Goal: Transaction & Acquisition: Purchase product/service

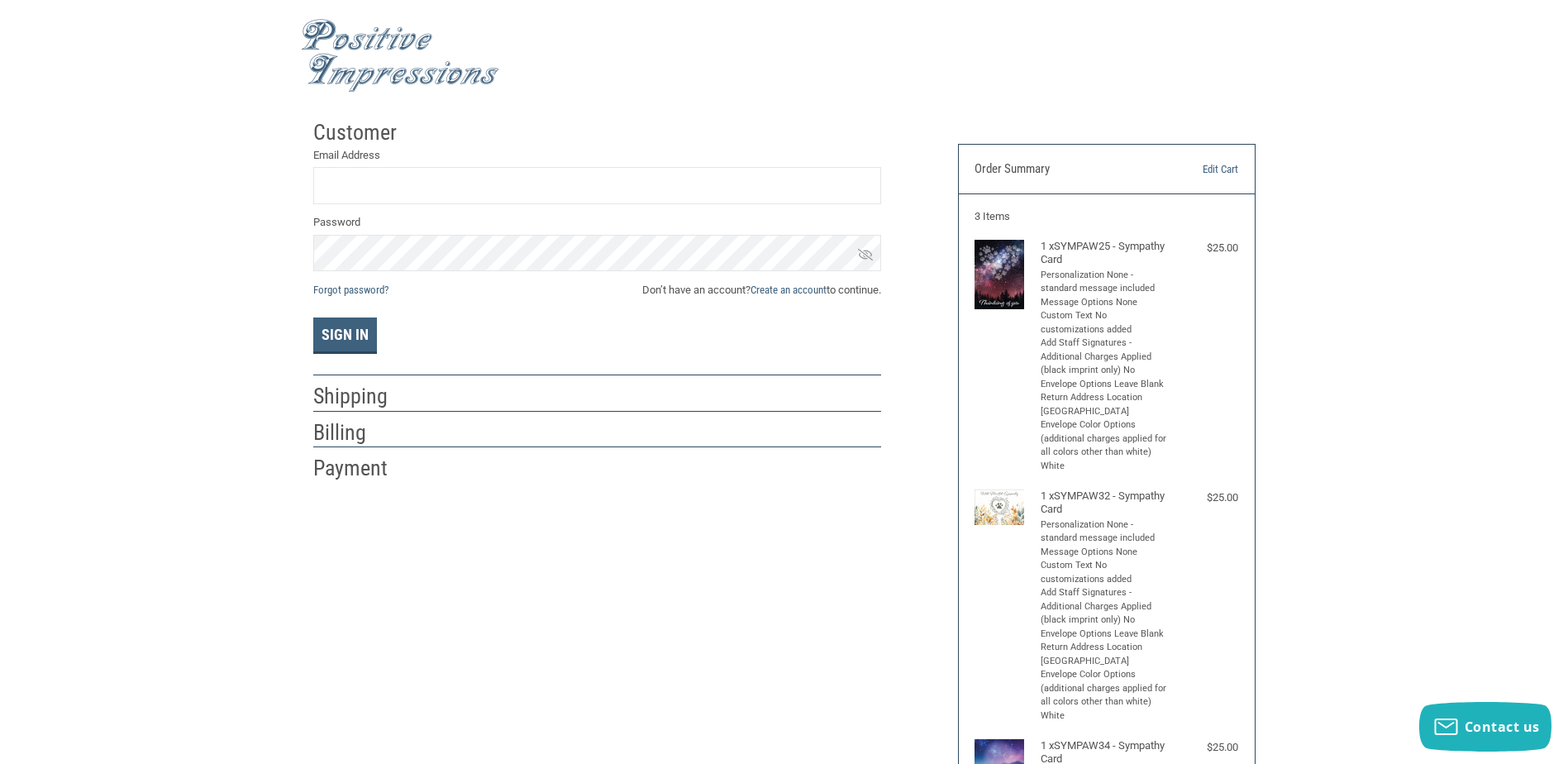
click at [436, 163] on label "Email Address" at bounding box center [597, 155] width 568 height 17
click at [436, 167] on input "Email Address" at bounding box center [597, 185] width 568 height 37
type input "[EMAIL_ADDRESS][PERSON_NAME][DOMAIN_NAME]"
click at [812, 289] on link "Create an account" at bounding box center [789, 289] width 76 height 13
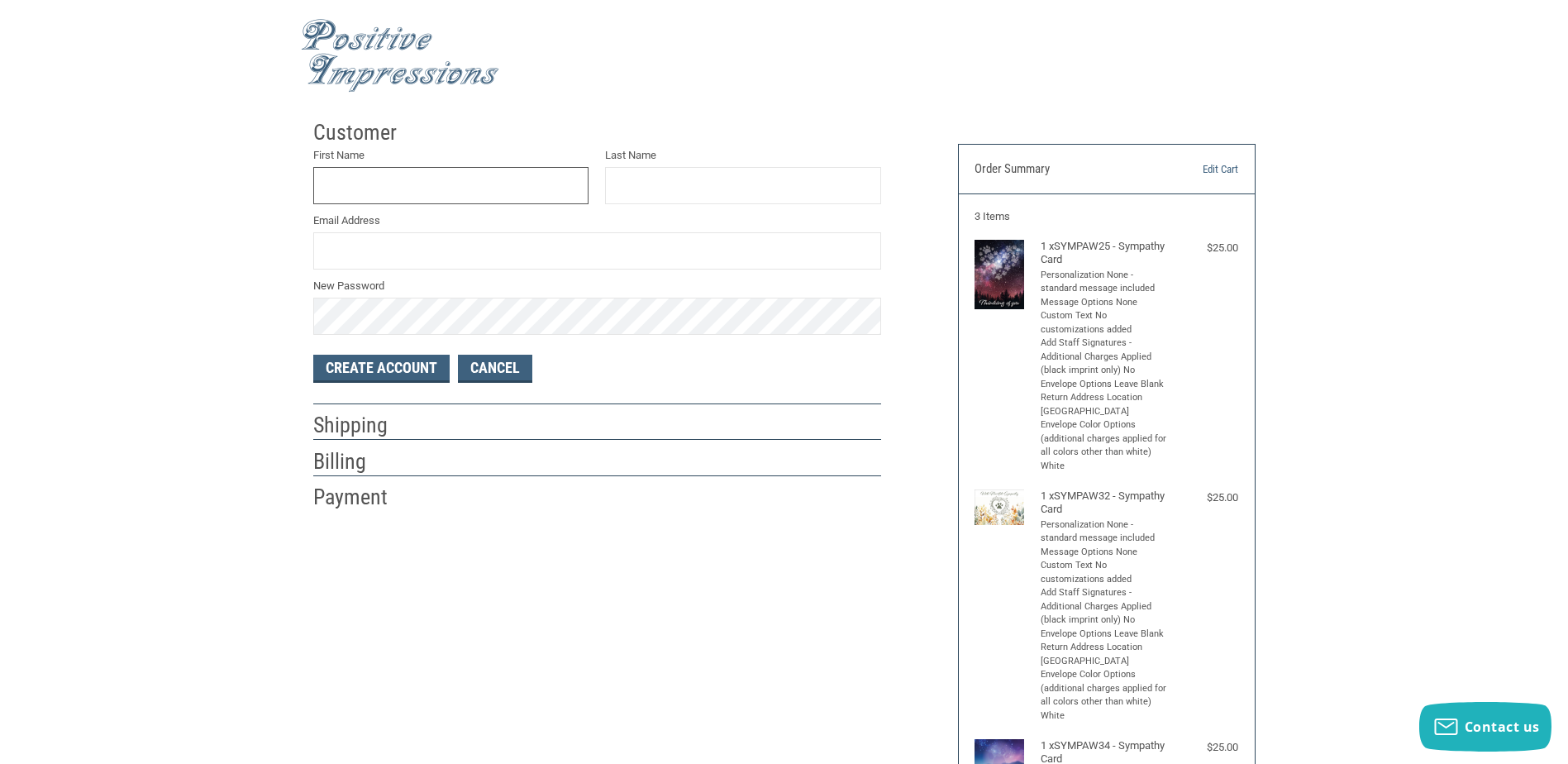
click at [391, 191] on input "First Name" at bounding box center [451, 185] width 277 height 37
type input "DEVYN"
type input "[PERSON_NAME]"
type input "[EMAIL_ADDRESS][PERSON_NAME][DOMAIN_NAME]"
click at [402, 362] on button "Create Account" at bounding box center [381, 368] width 137 height 28
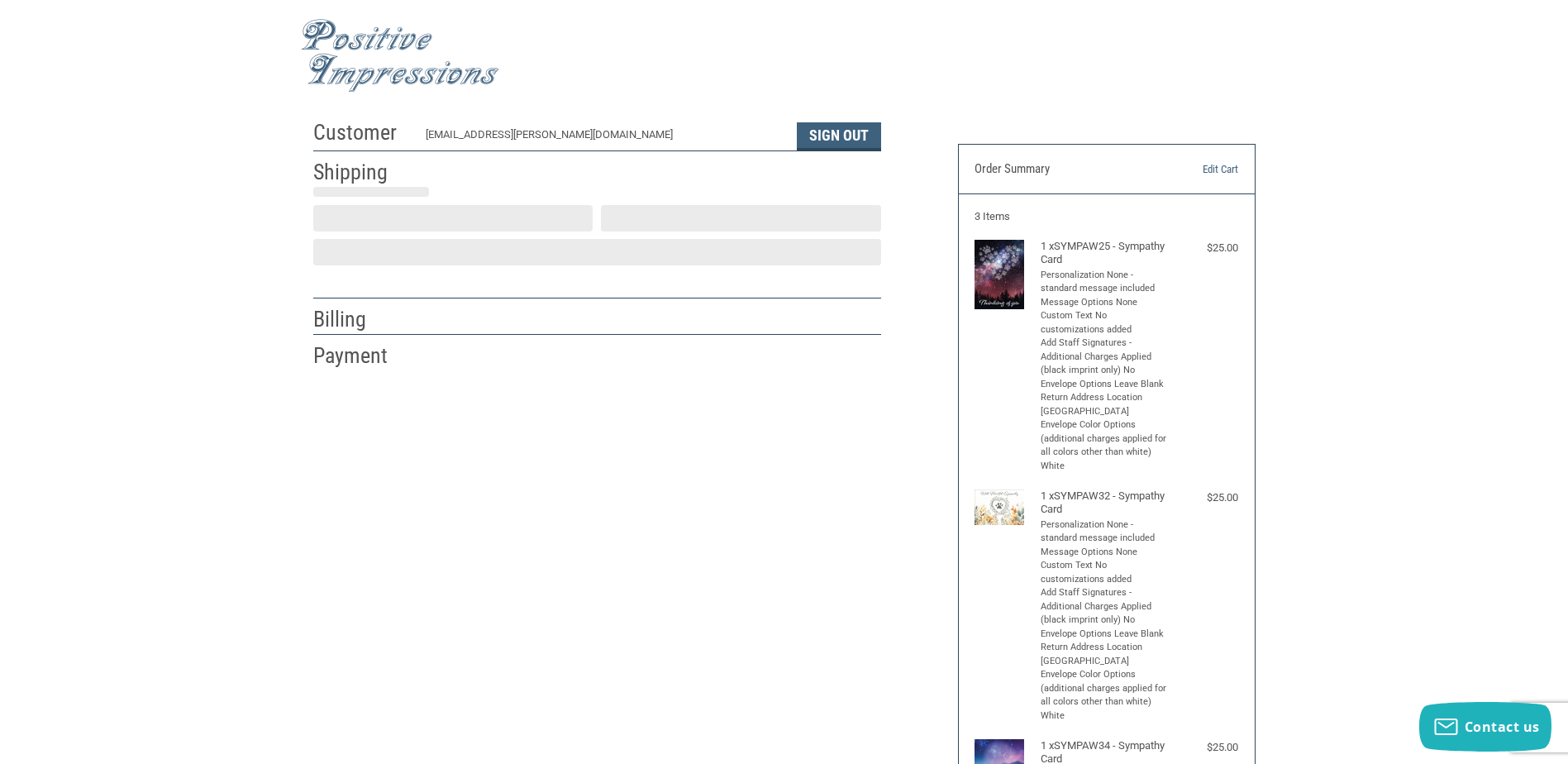
select select "US"
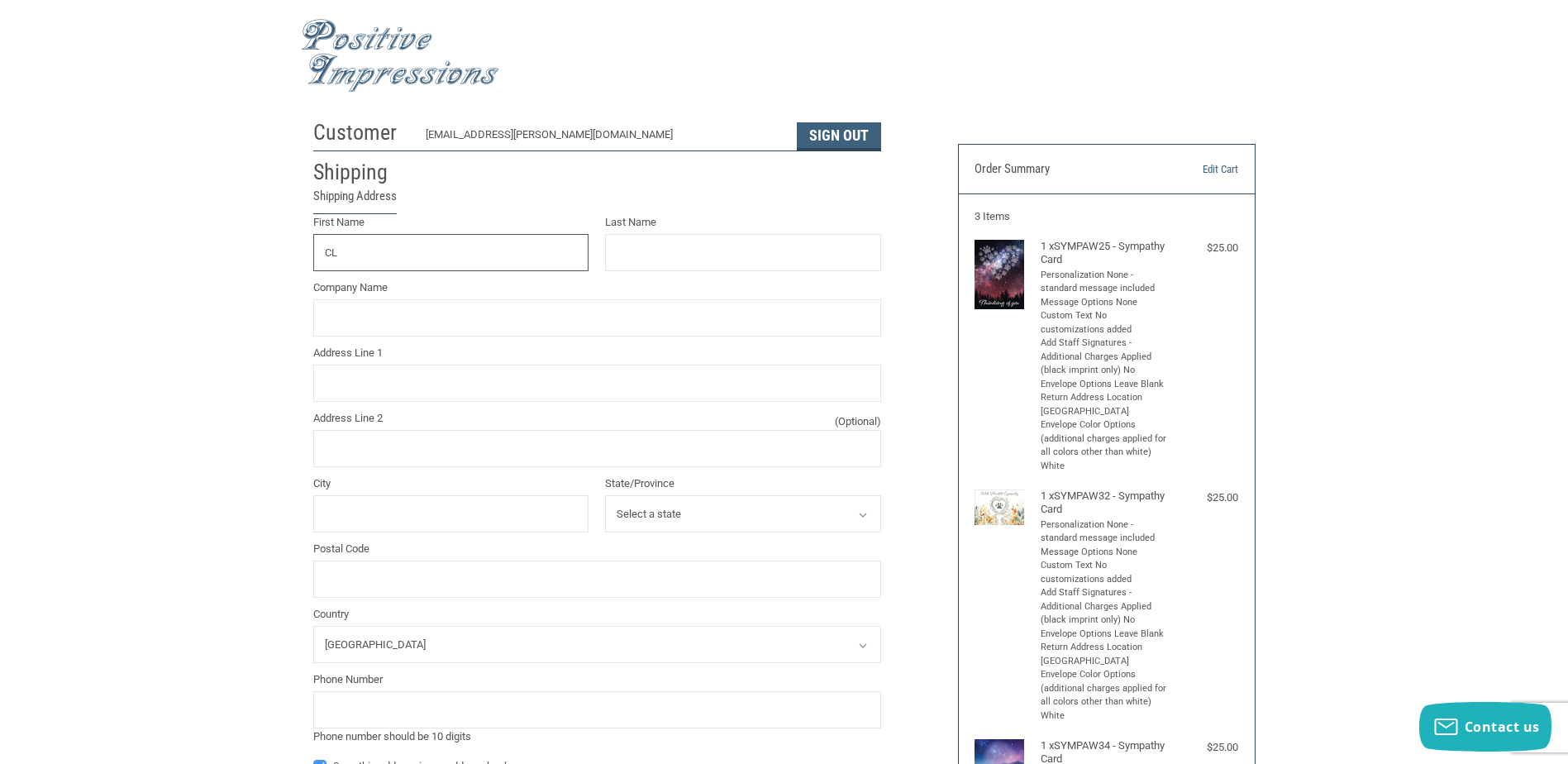
type input "C"
type input "[GEOGRAPHIC_DATA], LLC"
type input "[PERSON_NAME]"
type input "[STREET_ADDRESS]"
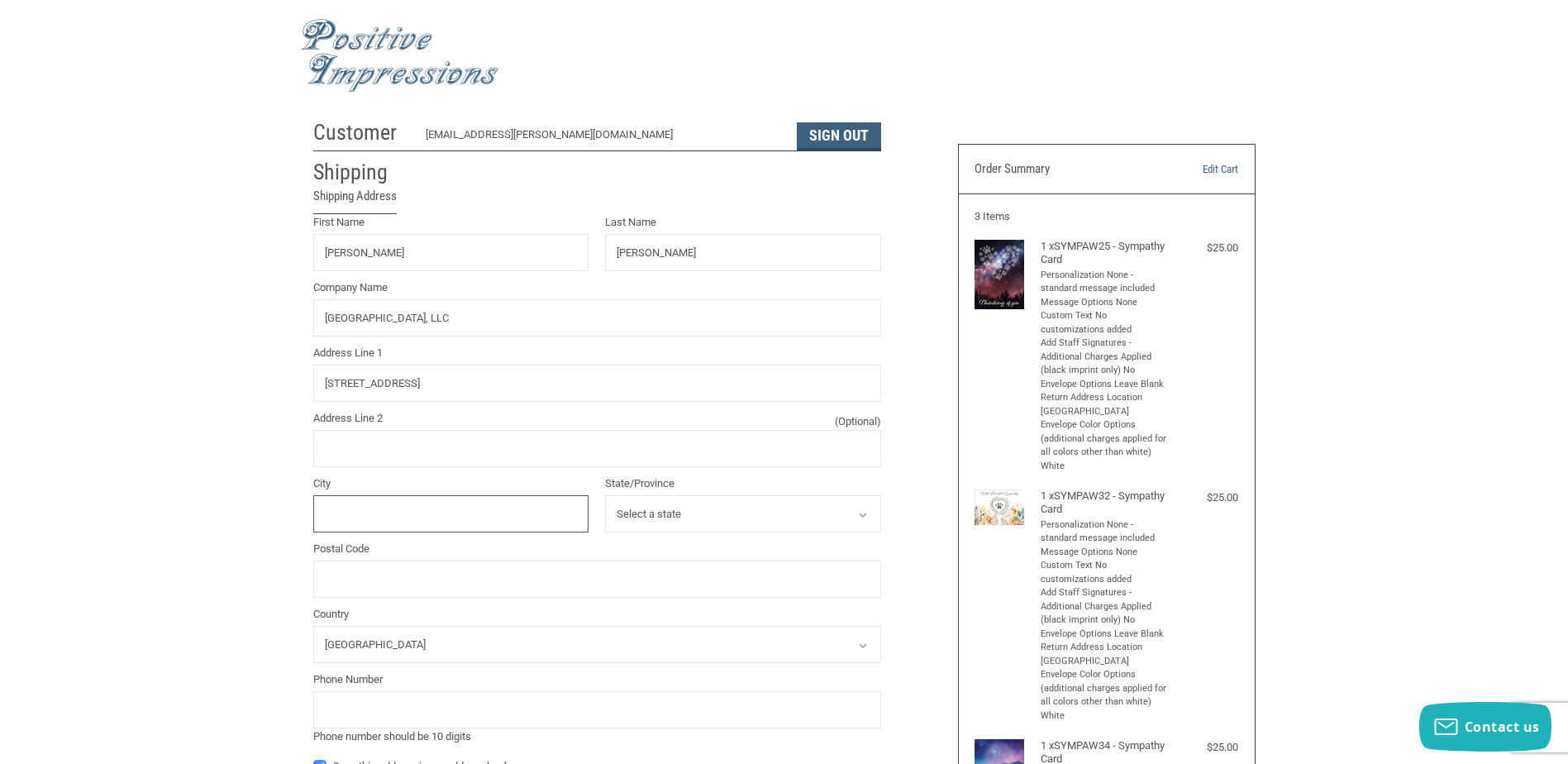
type input "Claremont"
select select "NH"
type input "03743"
type input "1603543011"
radio input "true"
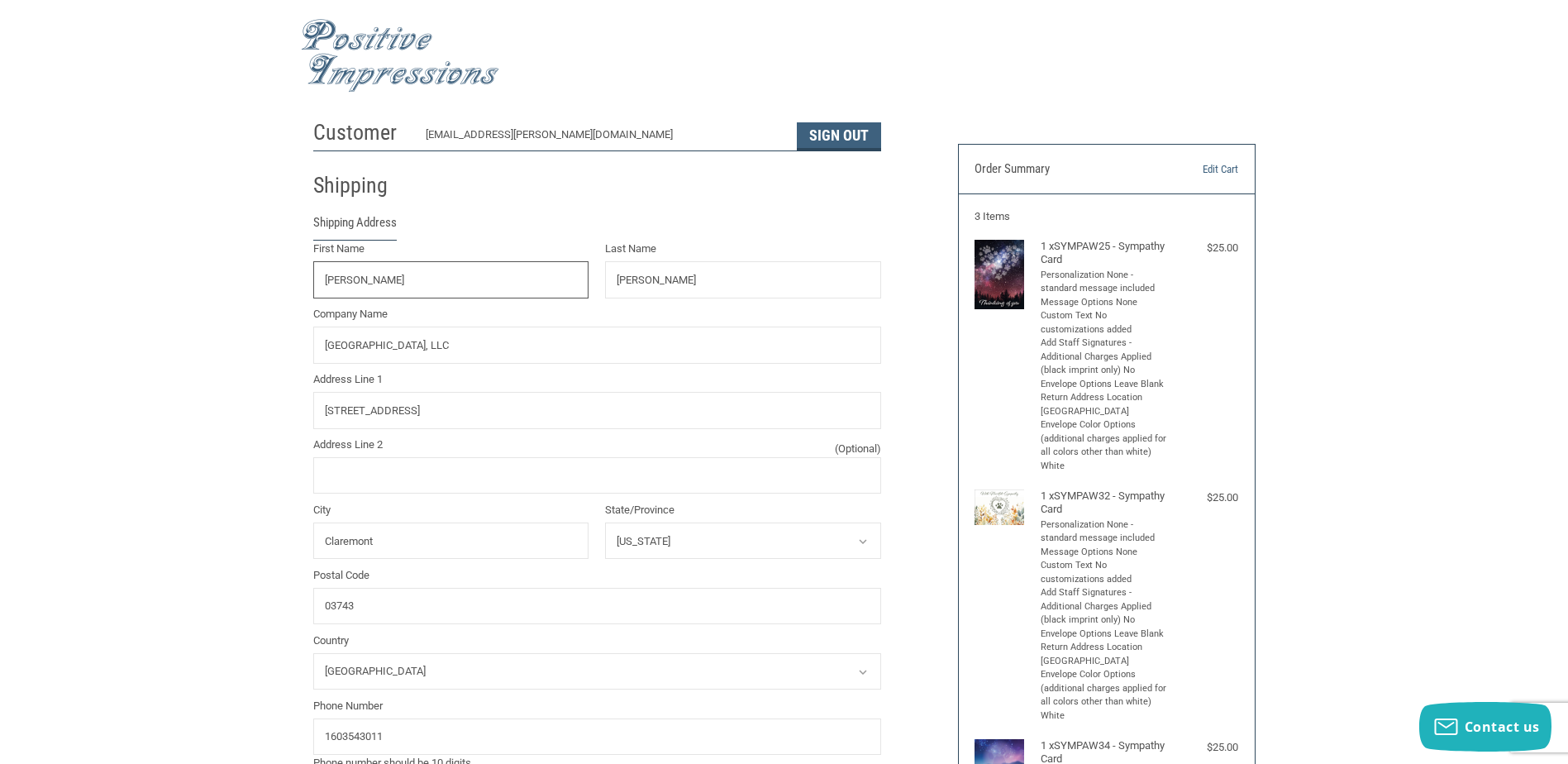
drag, startPoint x: 470, startPoint y: 260, endPoint x: 305, endPoint y: 272, distance: 165.4
click at [305, 272] on div "First Name [PERSON_NAME]" at bounding box center [450, 269] width 292 height 57
type input "E"
drag, startPoint x: 380, startPoint y: 283, endPoint x: 308, endPoint y: 280, distance: 72.1
click at [308, 280] on div "First Name E" at bounding box center [450, 269] width 292 height 57
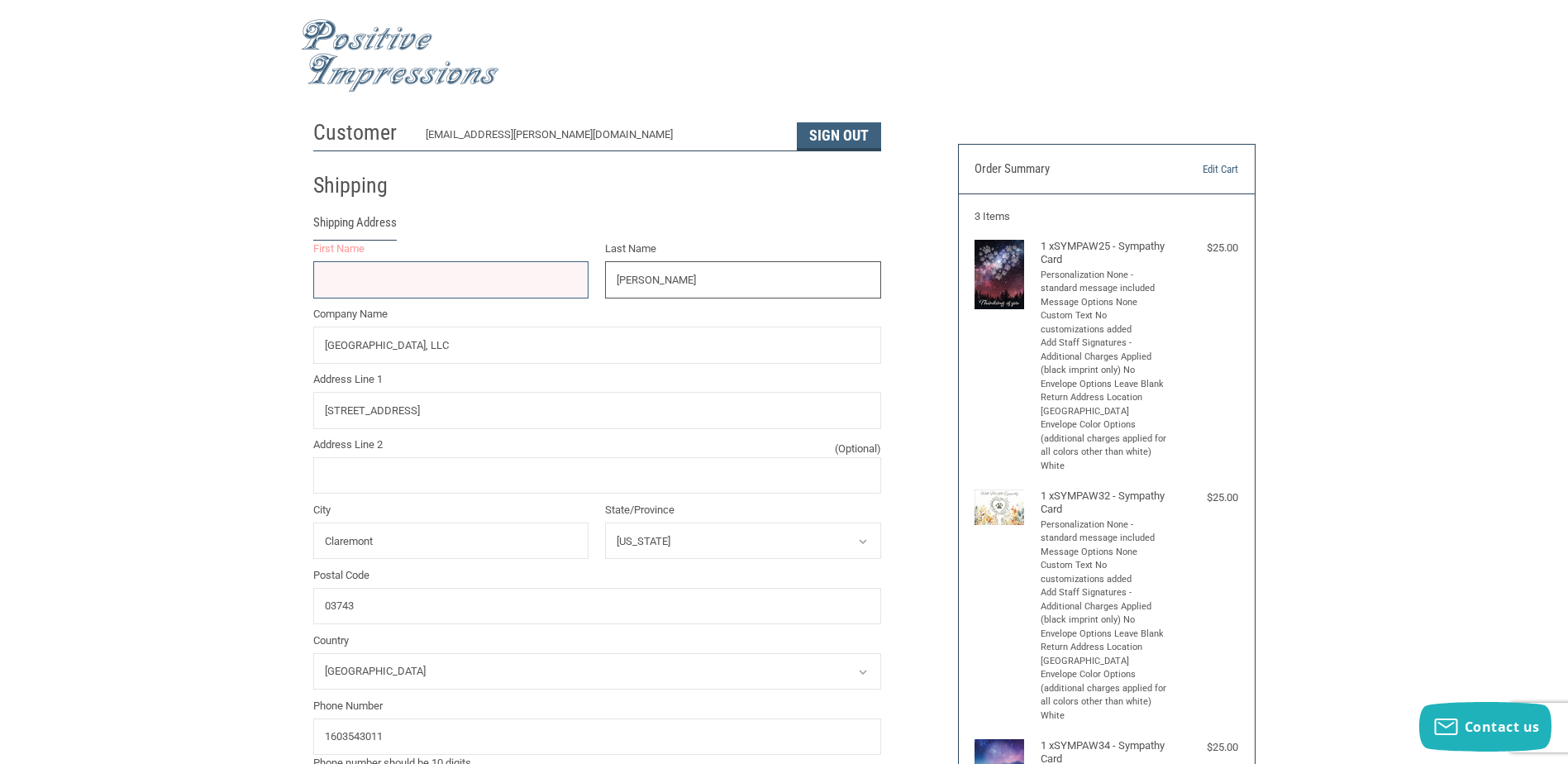
drag, startPoint x: 712, startPoint y: 282, endPoint x: 595, endPoint y: 283, distance: 117.0
click at [595, 283] on div "First Name First Name is required Last Name [PERSON_NAME] Company Name [GEOGRAP…" at bounding box center [597, 506] width 584 height 531
type input "[PERSON_NAME]"
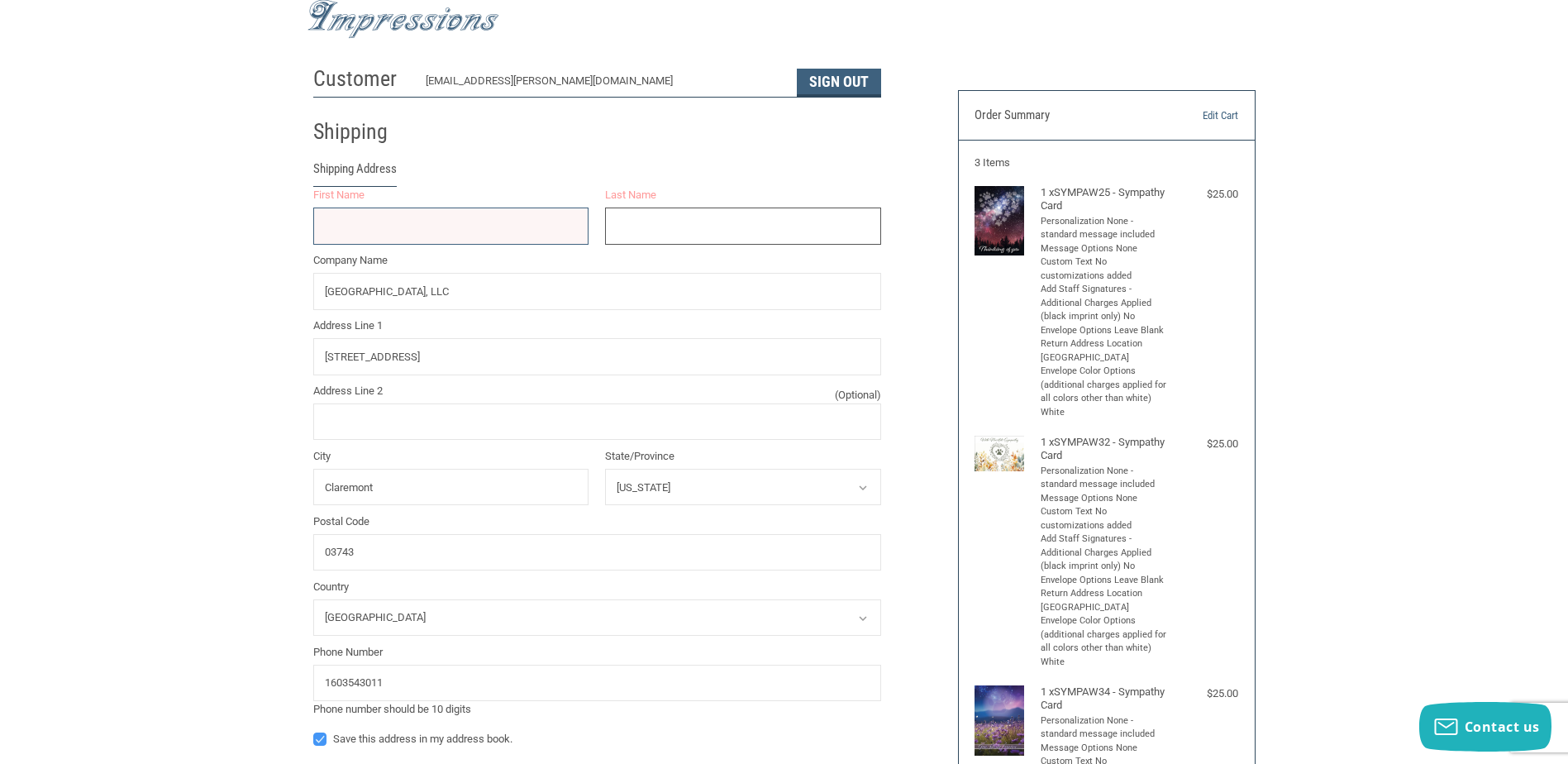
scroll to position [83, 0]
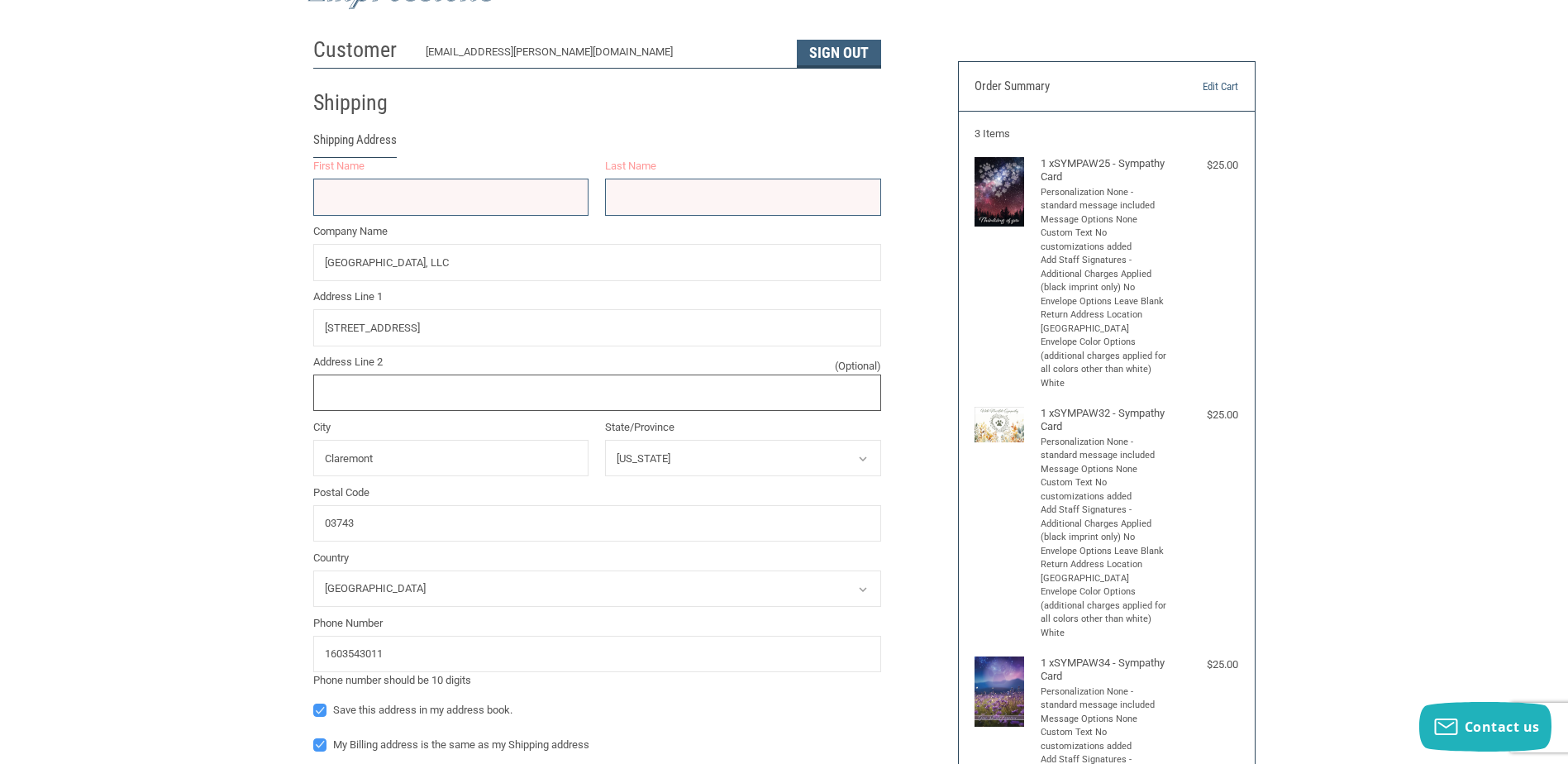
click at [405, 390] on input "Address Line 2 (Optional)" at bounding box center [597, 393] width 568 height 37
drag, startPoint x: 544, startPoint y: 267, endPoint x: 295, endPoint y: 273, distance: 249.1
click at [295, 273] on div "Customer [EMAIL_ADDRESS][PERSON_NAME][DOMAIN_NAME] Sign Out Shipping Shipping A…" at bounding box center [784, 586] width 1568 height 1114
type input "[GEOGRAPHIC_DATA], LLC"
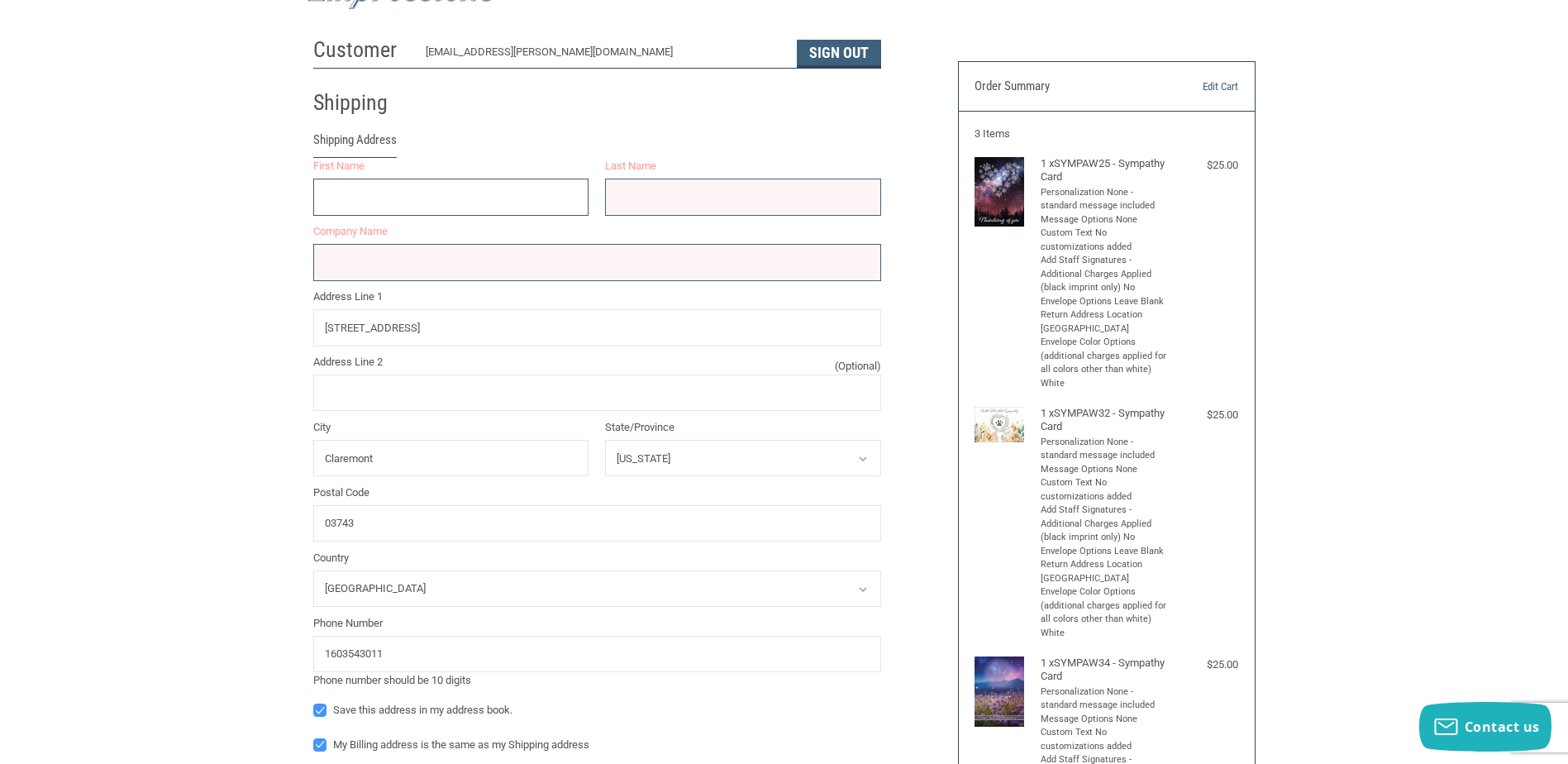
click at [365, 209] on input "First Name" at bounding box center [451, 197] width 277 height 37
type input "CLAREMONT"
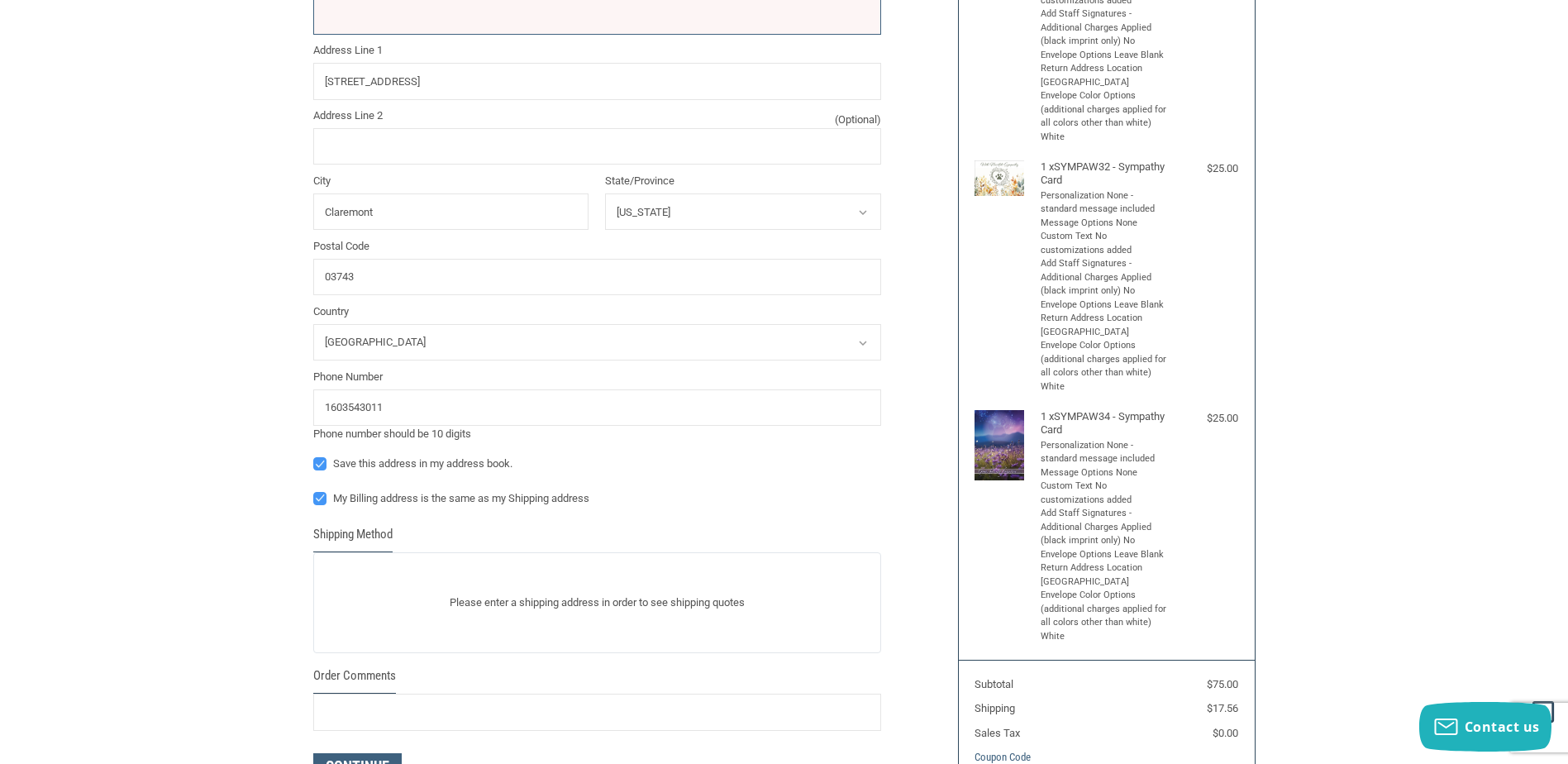
scroll to position [331, 0]
type input "ANIMAL HOSPITAL"
click at [328, 406] on input "1603543011" at bounding box center [597, 407] width 568 height 37
click at [399, 403] on input "603543011" at bounding box center [597, 407] width 568 height 37
type input "6035430117"
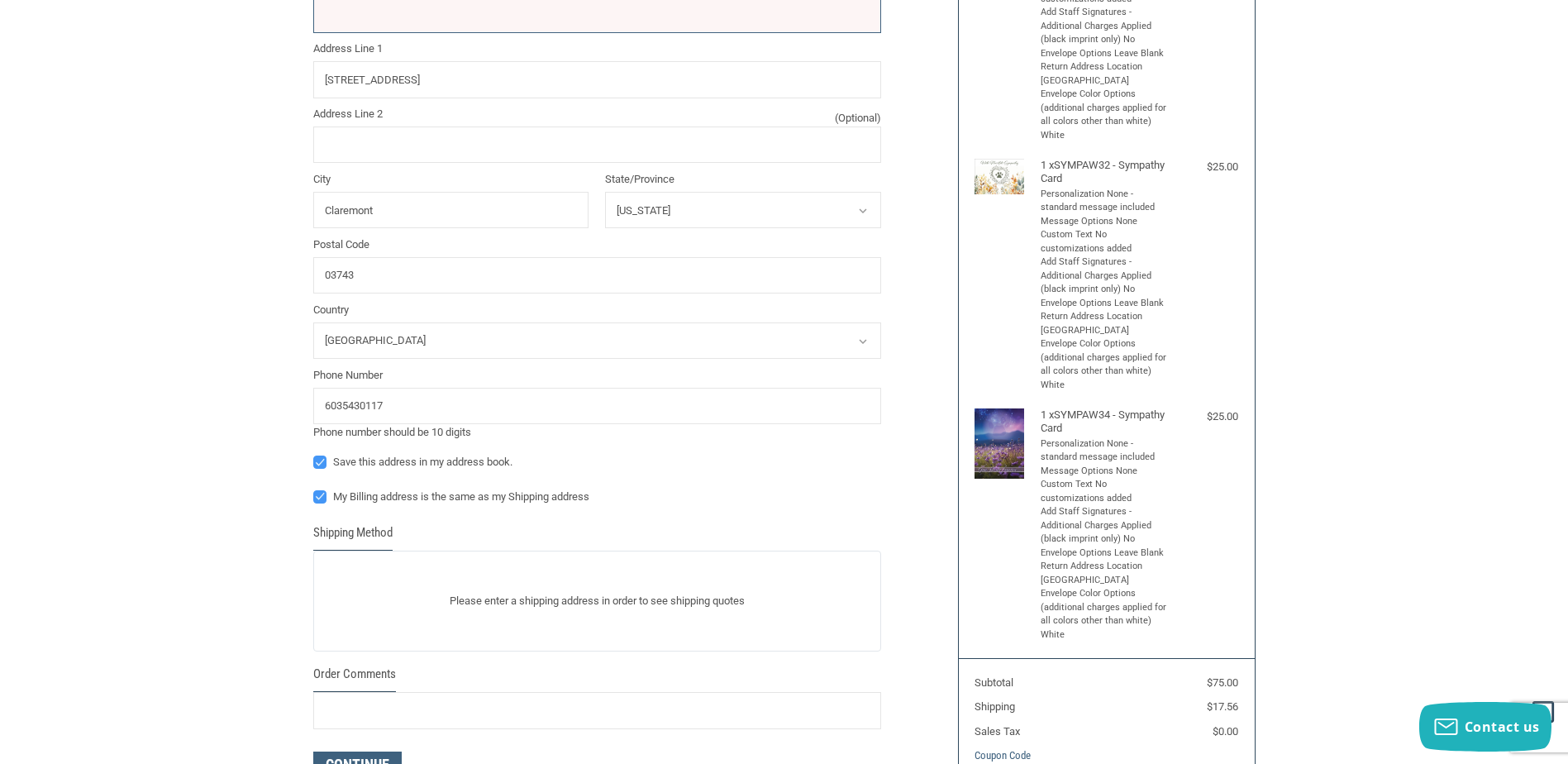
click at [269, 432] on div "Customer [EMAIL_ADDRESS][PERSON_NAME][DOMAIN_NAME] Sign Out Shipping Shipping A…" at bounding box center [784, 338] width 1568 height 1114
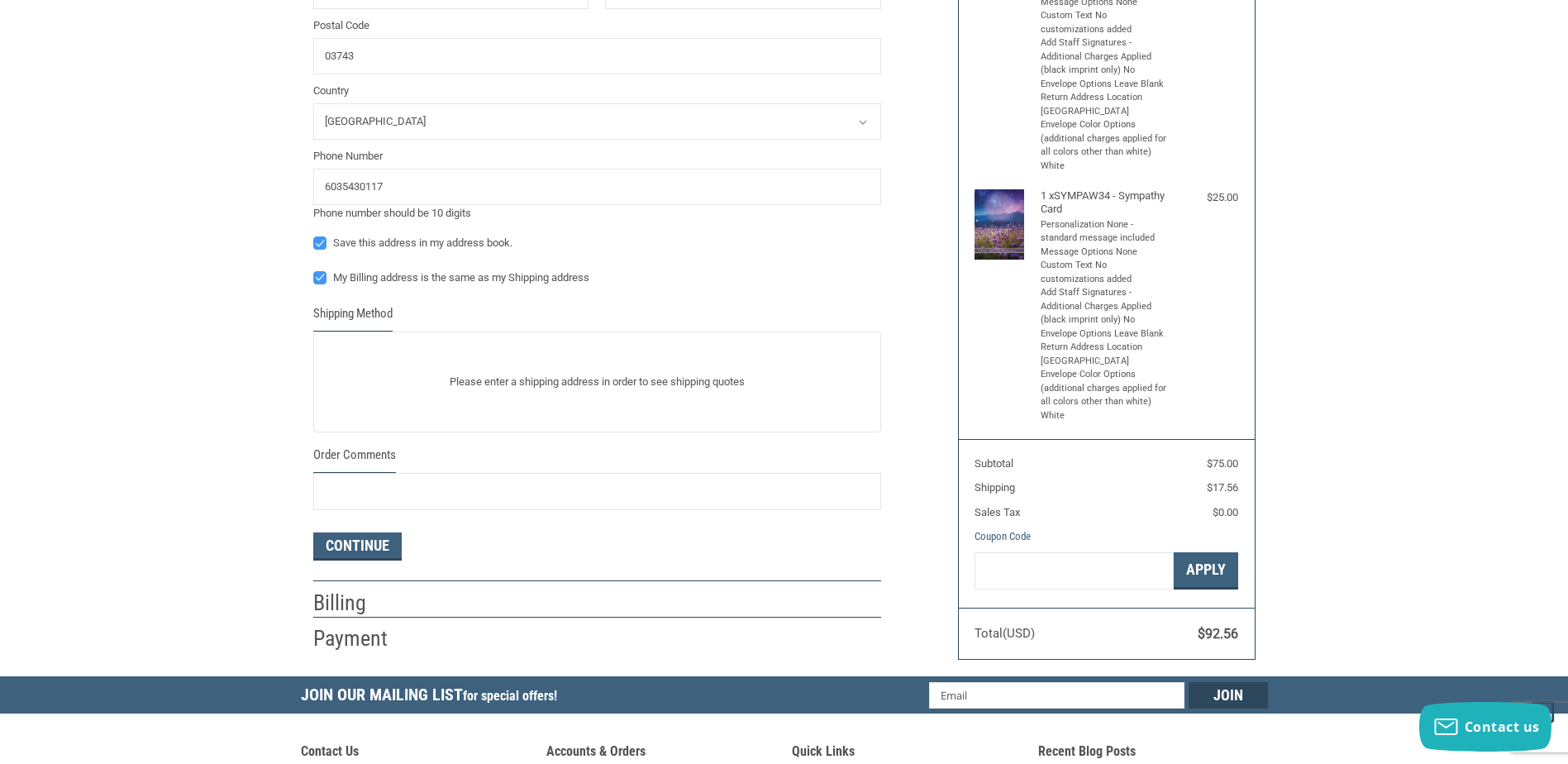
scroll to position [579, 0]
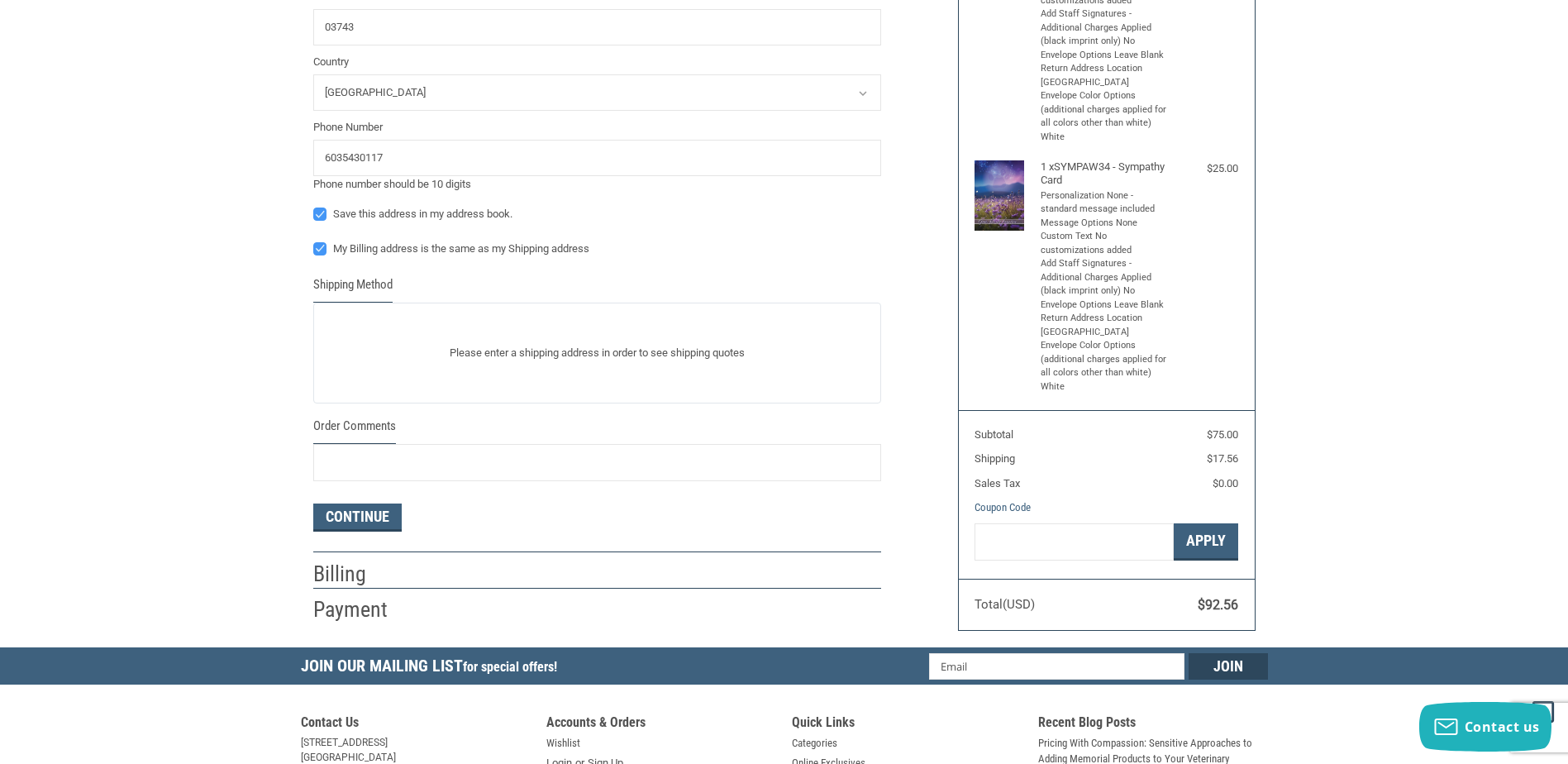
click at [519, 363] on p "Please enter a shipping address in order to see shipping quotes" at bounding box center [598, 352] width 567 height 32
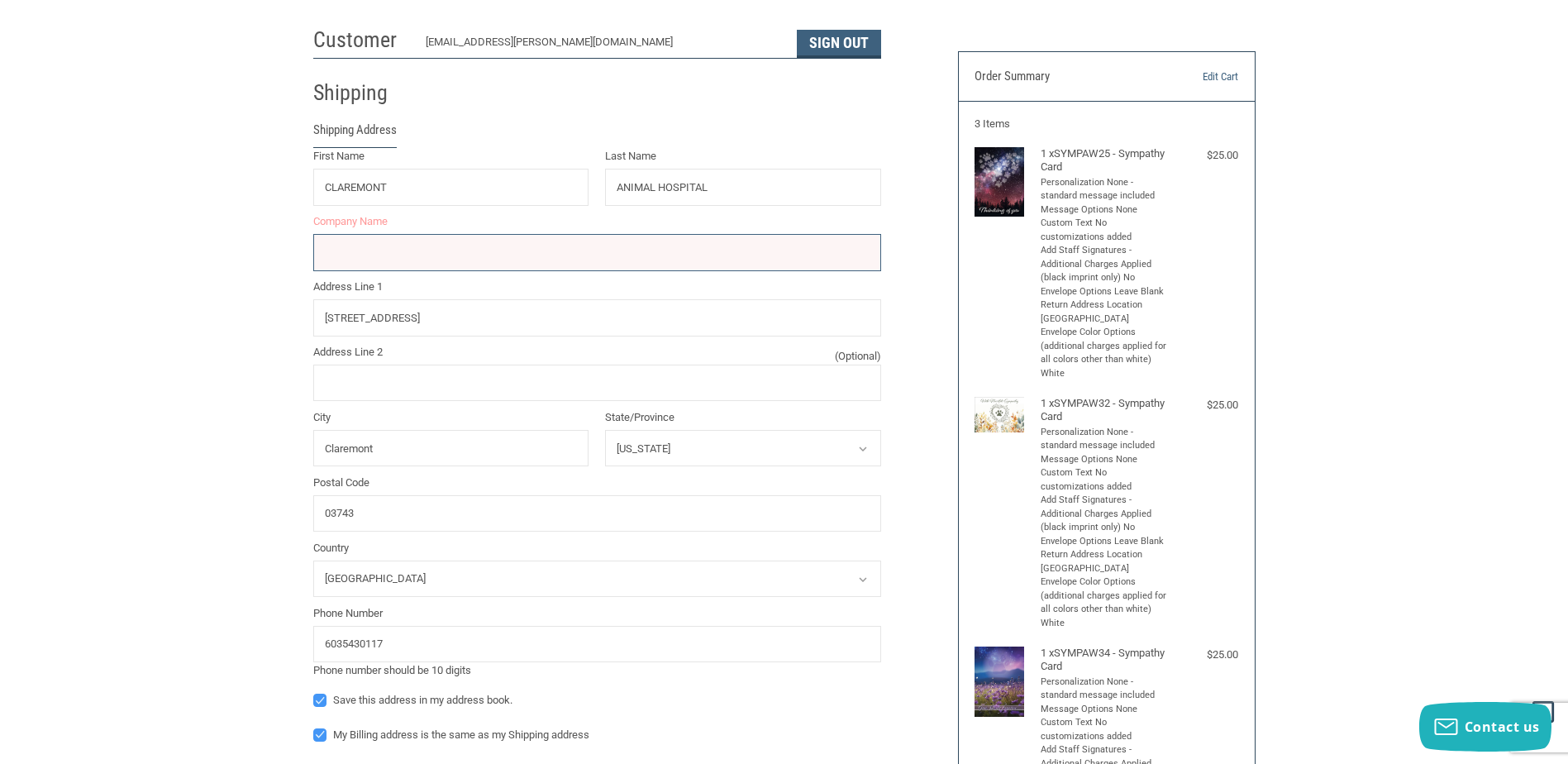
scroll to position [83, 0]
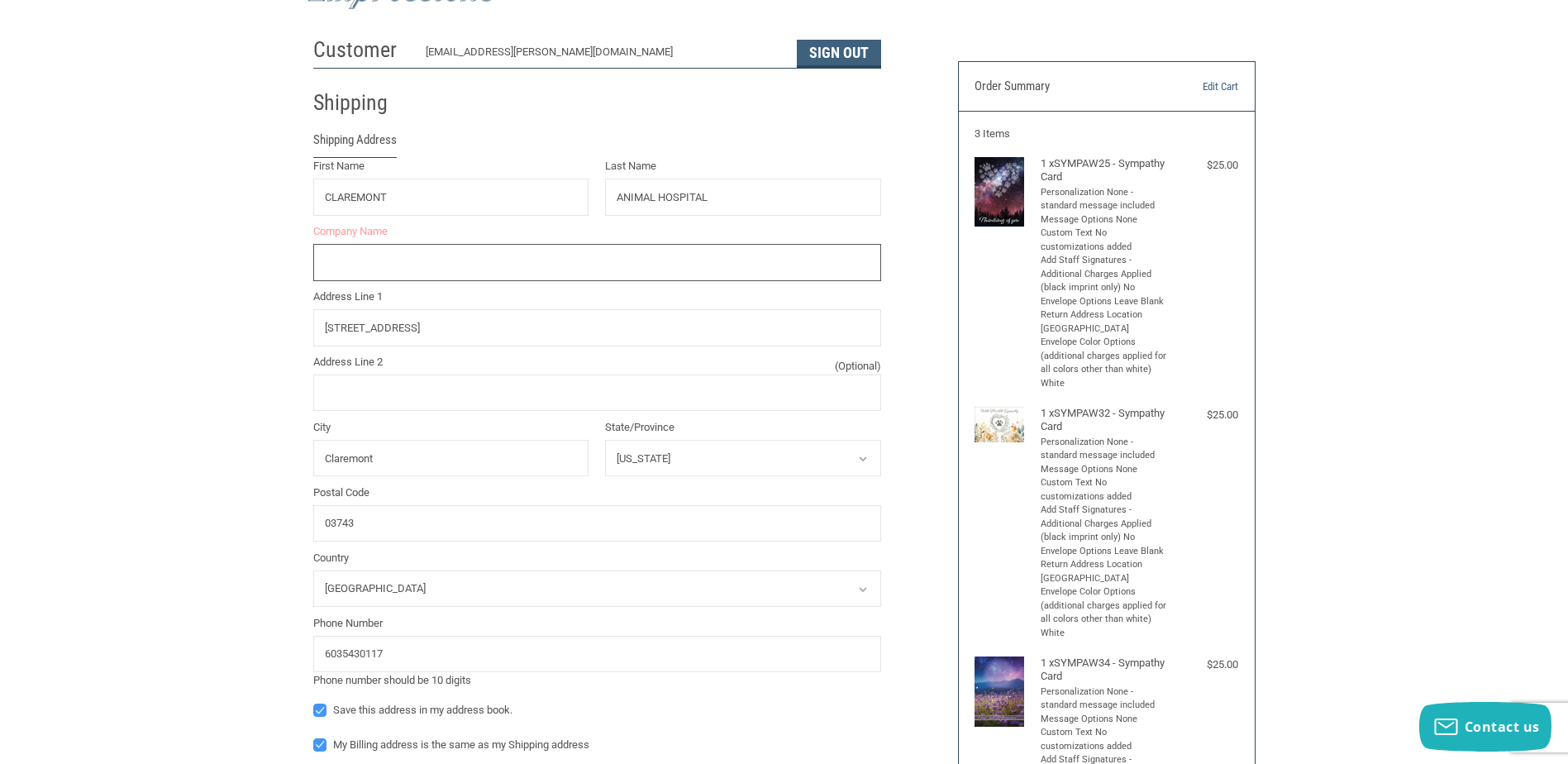
click at [455, 266] on input "Company Name" at bounding box center [597, 262] width 568 height 37
type input "[GEOGRAPHIC_DATA]"
click at [320, 399] on input "Address Line 2 (Optional)" at bounding box center [597, 393] width 568 height 37
click at [263, 369] on div "Customer [EMAIL_ADDRESS][PERSON_NAME][DOMAIN_NAME] Sign Out Shipping Shipping A…" at bounding box center [784, 636] width 1568 height 1213
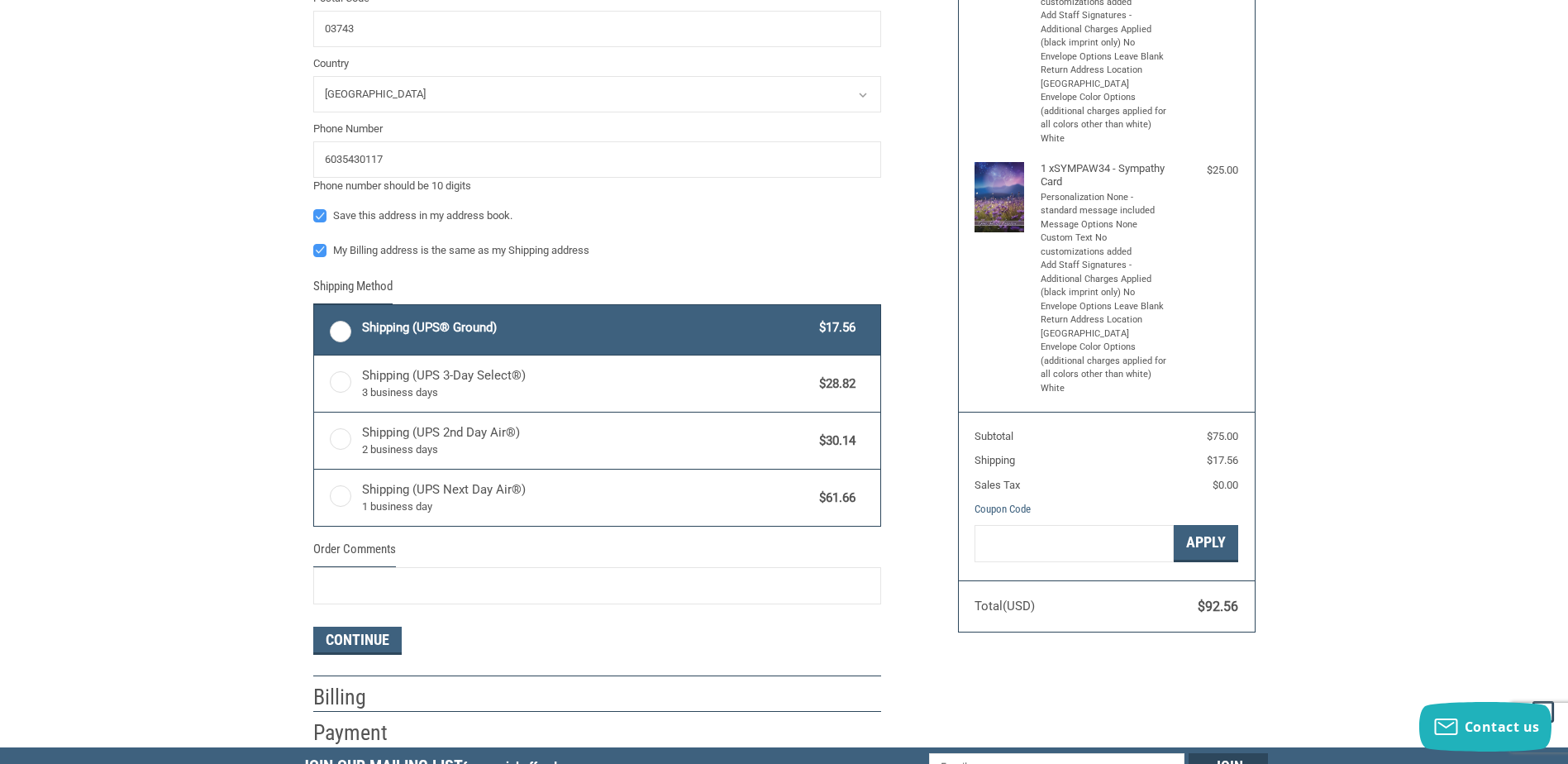
scroll to position [579, 0]
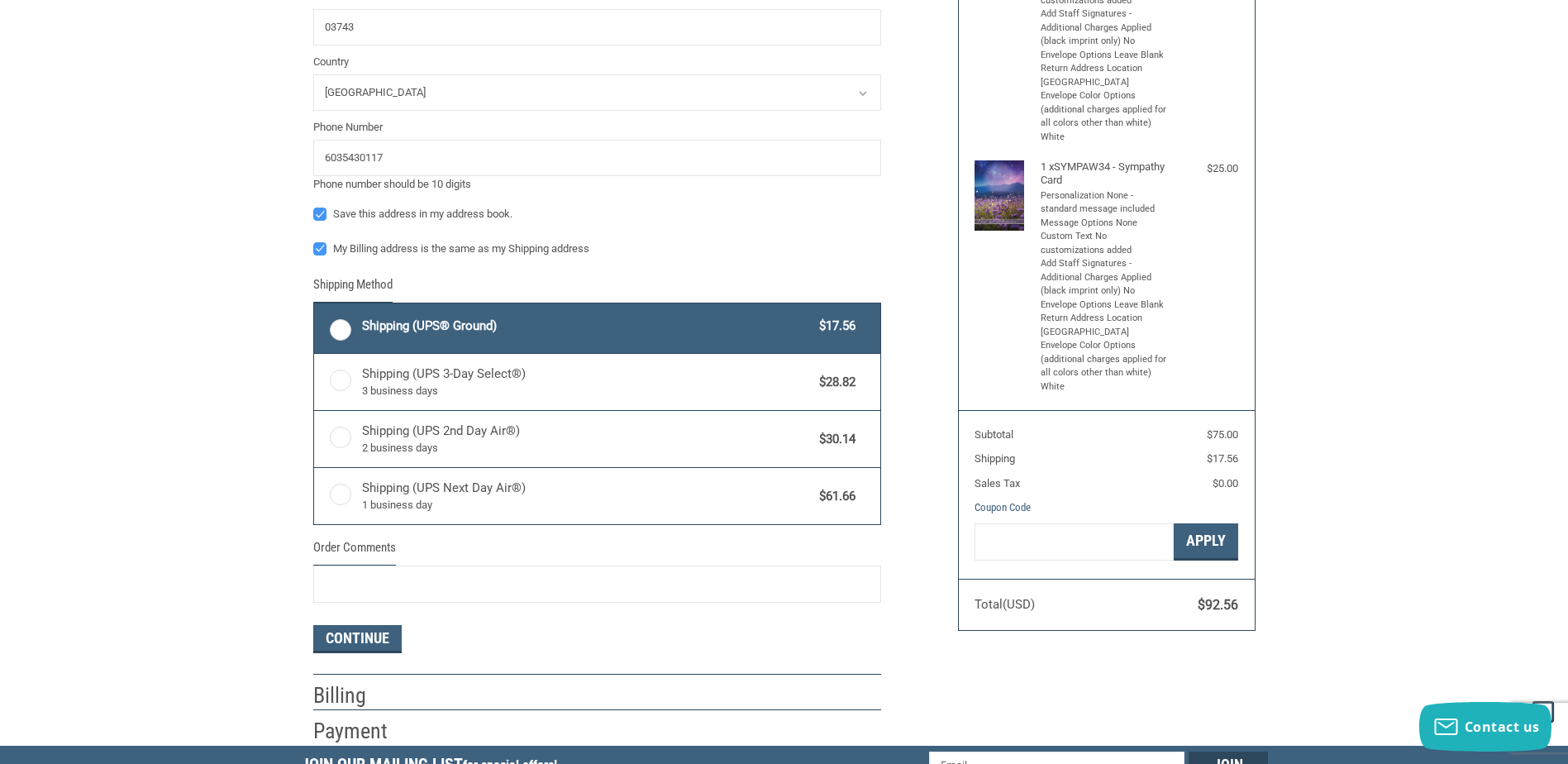
click at [333, 335] on label "Shipping (UPS® Ground) $17.56" at bounding box center [598, 328] width 567 height 50
click at [315, 306] on input "Shipping (UPS® Ground) $17.56" at bounding box center [314, 305] width 1 height 1
radio input "true"
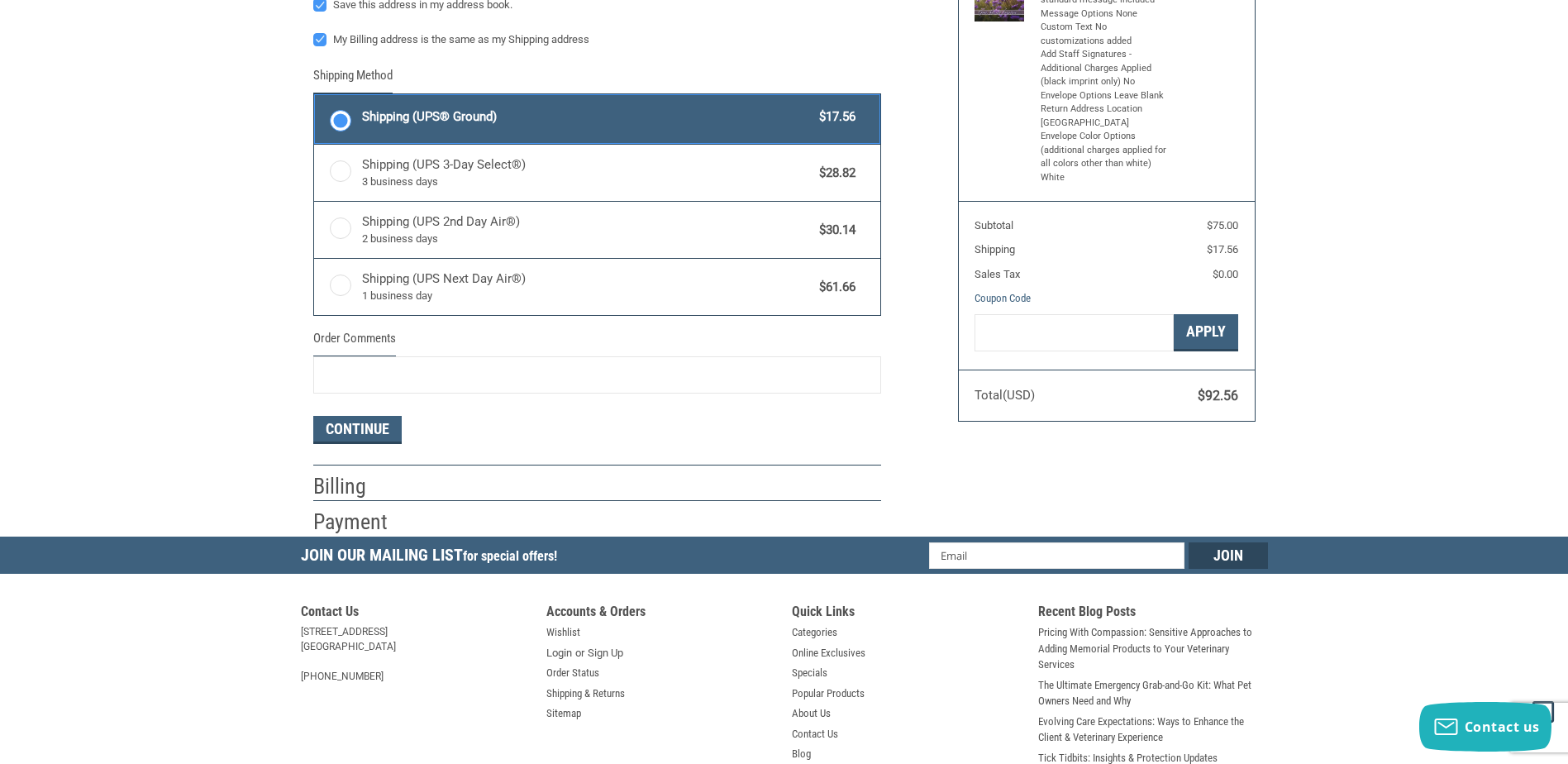
scroll to position [827, 0]
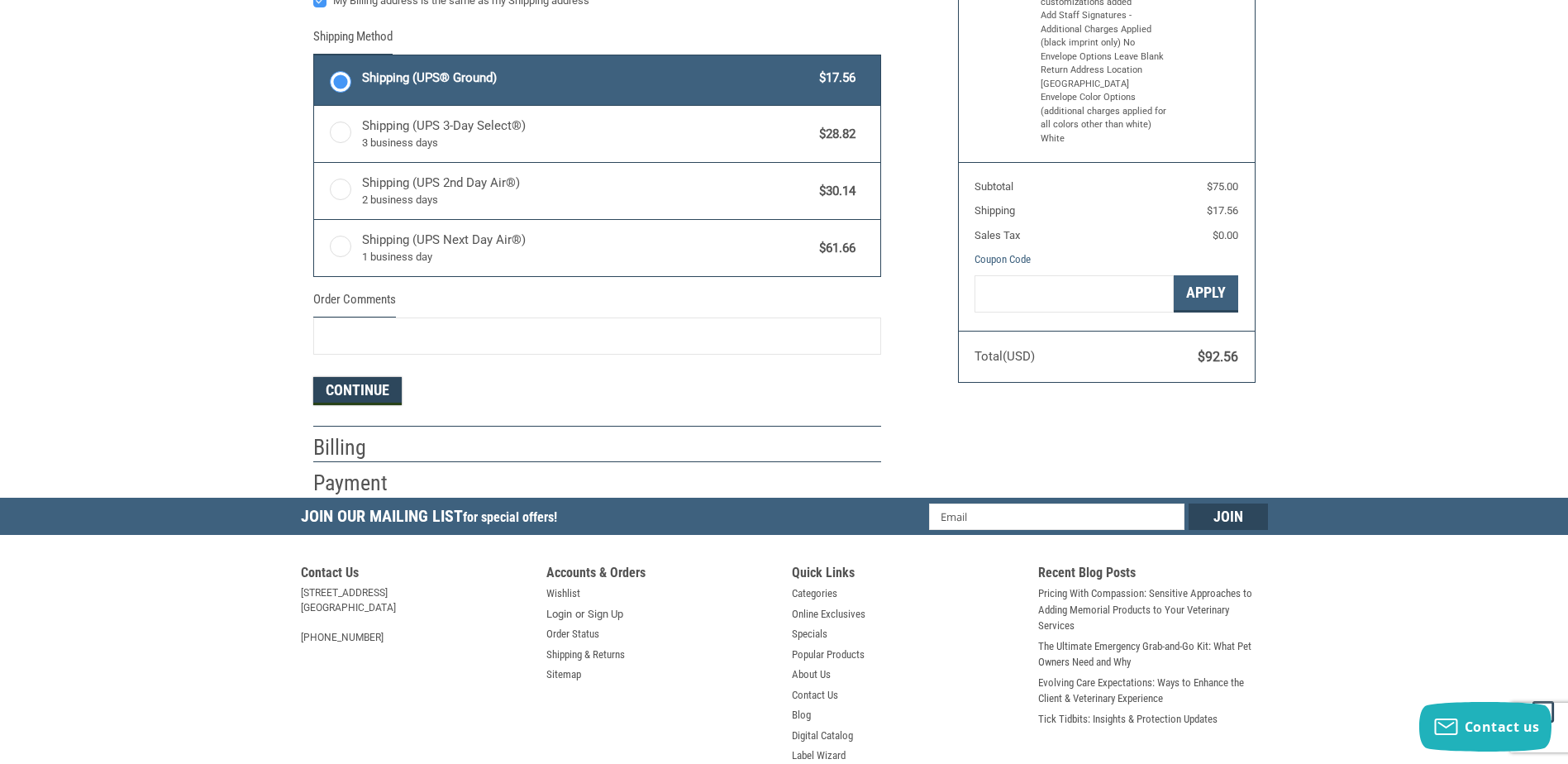
click at [349, 395] on button "Continue" at bounding box center [357, 390] width 88 height 28
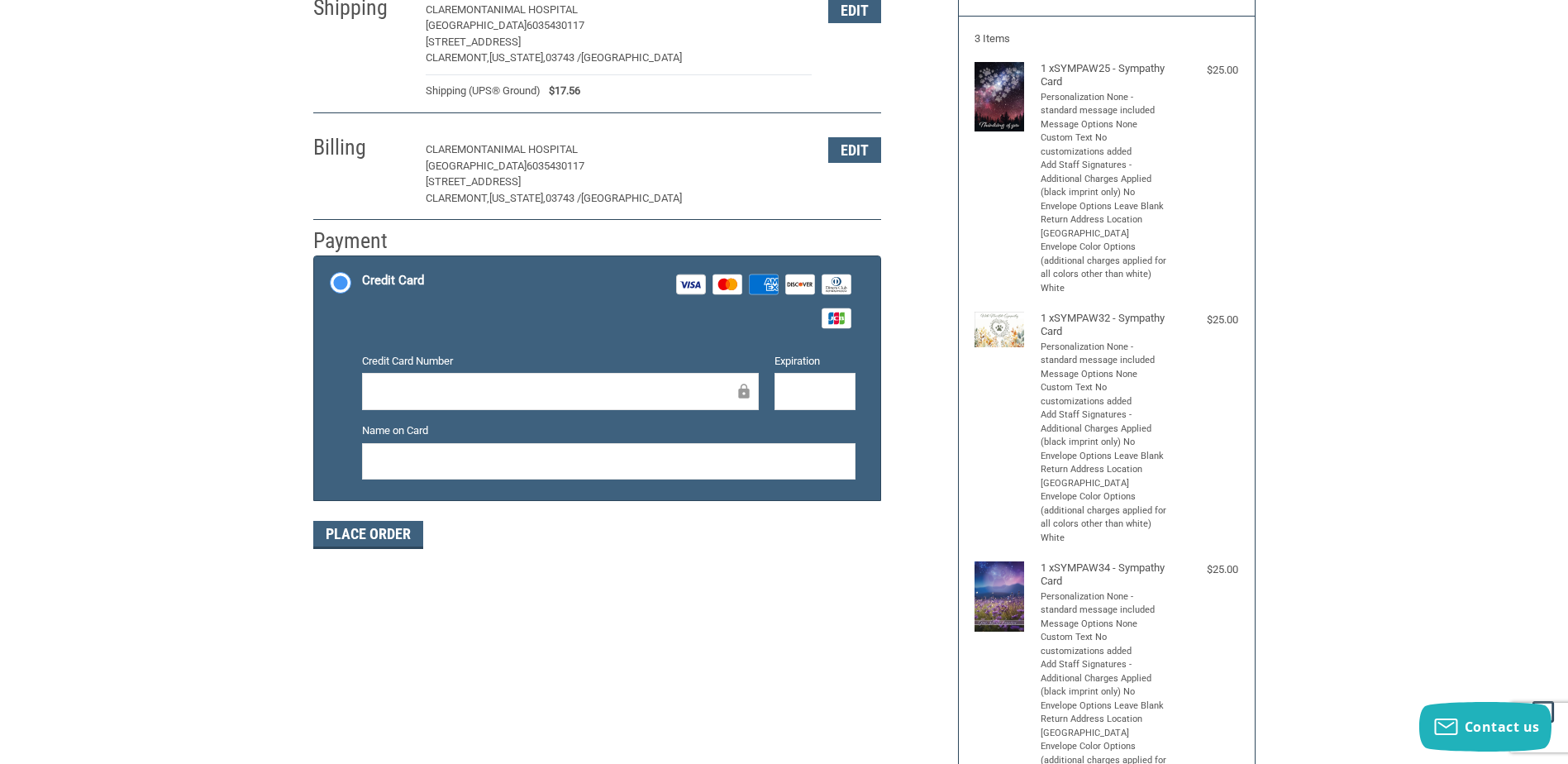
scroll to position [187, 0]
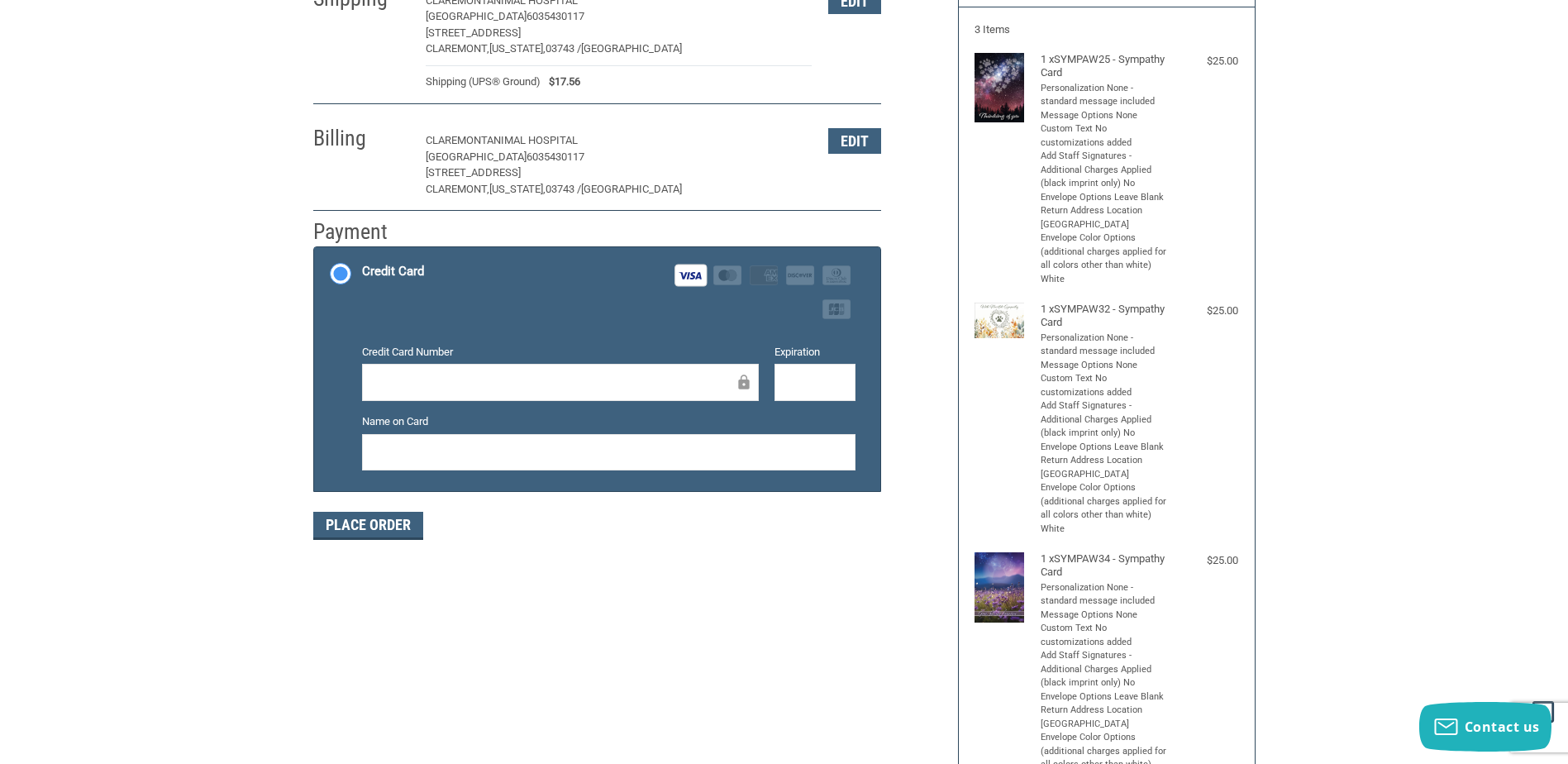
click at [787, 441] on div at bounding box center [608, 452] width 494 height 37
click at [753, 513] on div "Place Order" at bounding box center [597, 525] width 568 height 28
click at [370, 525] on button "Place Order" at bounding box center [368, 525] width 110 height 28
